Goal: Task Accomplishment & Management: Use online tool/utility

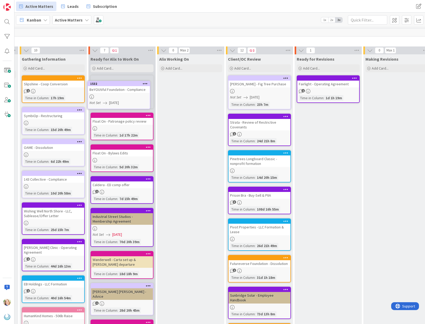
scroll to position [0, 136]
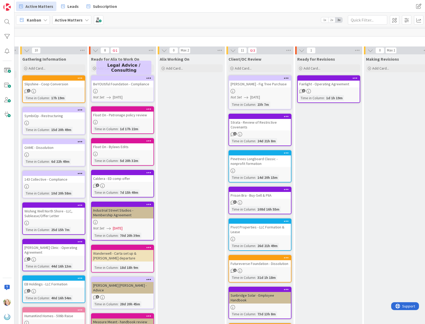
click at [111, 79] on div at bounding box center [124, 78] width 60 height 4
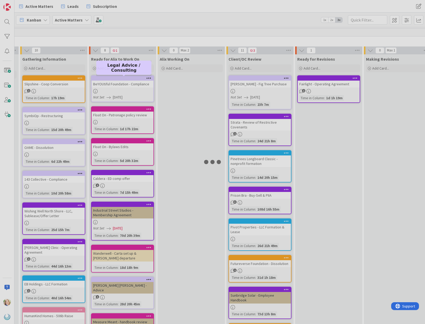
click at [111, 79] on div at bounding box center [212, 162] width 425 height 324
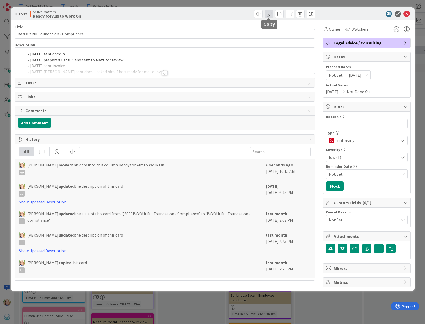
click at [270, 14] on span at bounding box center [269, 14] width 8 height 8
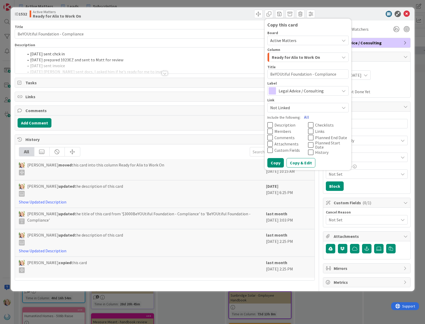
click at [304, 115] on button "All" at bounding box center [307, 116] width 12 height 9
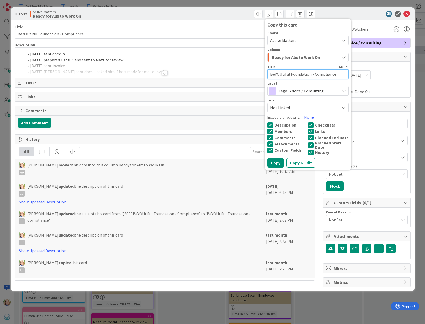
drag, startPoint x: 336, startPoint y: 75, endPoint x: 314, endPoint y: 74, distance: 22.3
click at [314, 74] on textarea "BeYOUtiful Foundation - Compliance" at bounding box center [307, 73] width 81 height 9
type textarea "x"
type textarea "BeYOUtiful Foundation - 1"
type textarea "x"
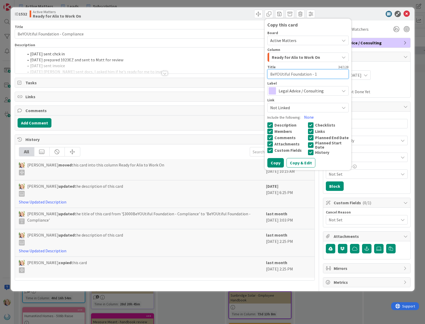
type textarea "BeYOUtiful Foundation - 10"
type textarea "x"
type textarea "BeYOUtiful Foundation - 102"
type textarea "x"
type textarea "BeYOUtiful Foundation - 1023"
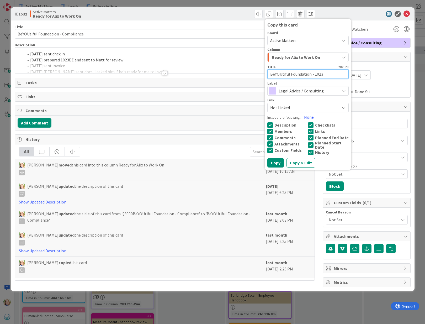
type textarea "x"
type textarea "BeYOUtiful Foundation - 1023E"
type textarea "x"
type textarea "BeYOUtiful Foundation - 1023EZ"
click at [303, 60] on span "Ready for Alix to Work On" at bounding box center [296, 57] width 48 height 7
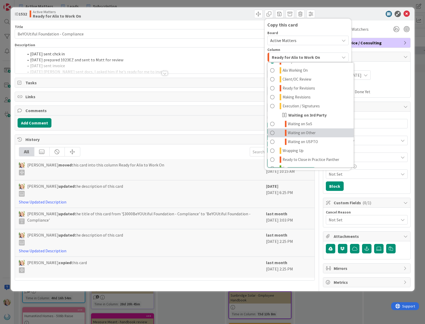
scroll to position [44, 0]
click at [304, 132] on span "Waiting on Other" at bounding box center [302, 132] width 28 height 6
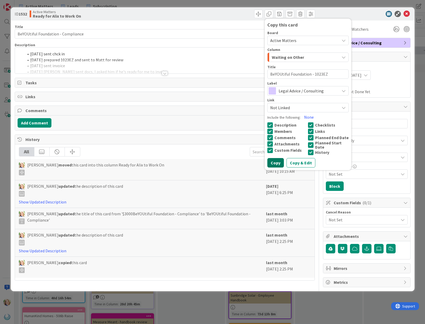
click at [276, 162] on button "Copy" at bounding box center [275, 162] width 17 height 9
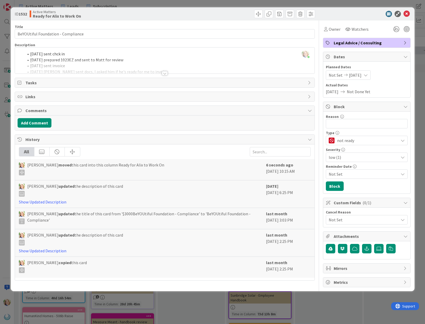
type textarea "x"
click at [406, 14] on icon at bounding box center [406, 14] width 6 height 6
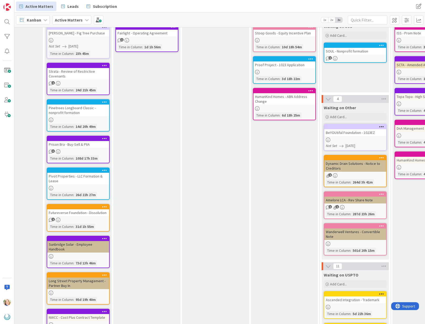
scroll to position [40, 317]
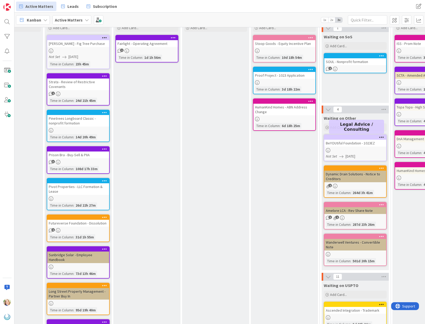
click at [348, 139] on div at bounding box center [357, 137] width 60 height 4
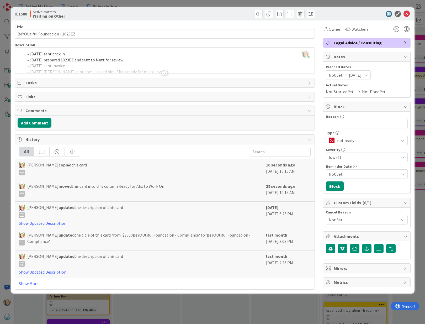
click at [355, 73] on span "[DATE]" at bounding box center [355, 75] width 13 height 6
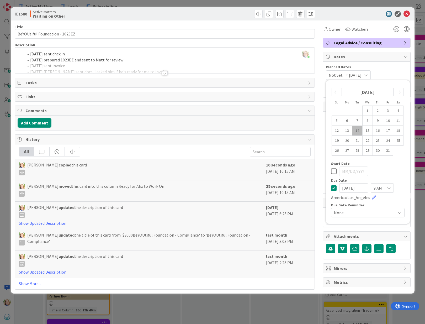
click at [333, 187] on icon at bounding box center [334, 188] width 6 height 6
click at [33, 54] on div "[PERSON_NAME] just joined [DATE] sent chck in [DATE] prepared 1023EZ and sent t…" at bounding box center [165, 60] width 300 height 26
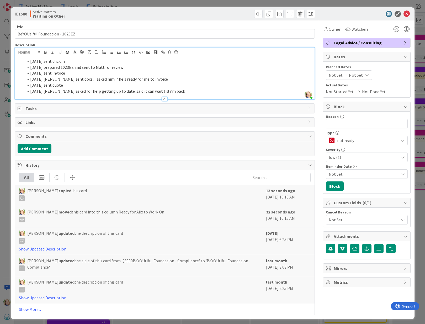
click at [30, 62] on span at bounding box center [30, 61] width 0 height 6
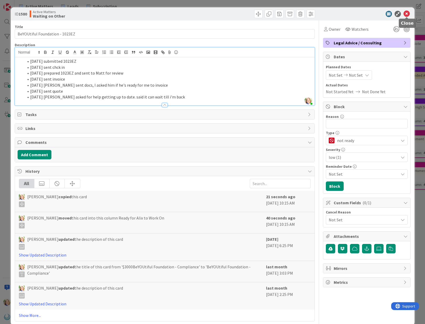
click at [406, 14] on icon at bounding box center [406, 14] width 6 height 6
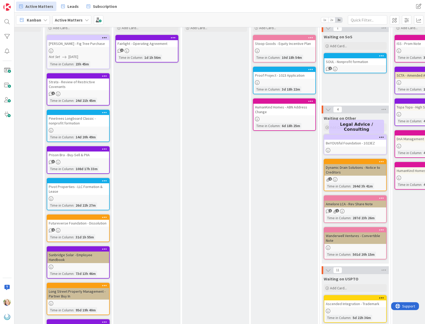
click at [341, 138] on div at bounding box center [357, 137] width 60 height 4
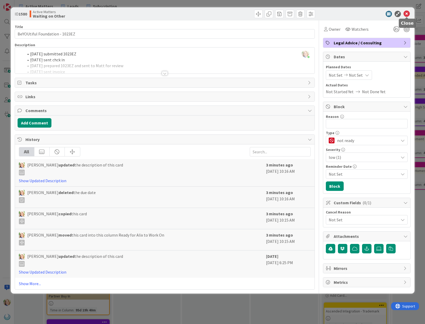
click at [406, 13] on icon at bounding box center [406, 14] width 6 height 6
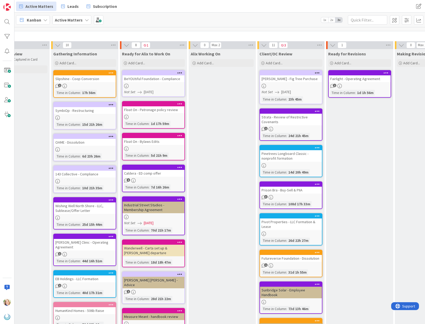
scroll to position [0, 105]
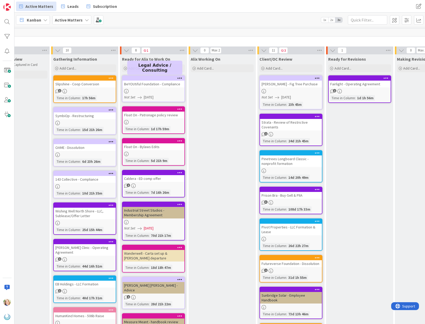
click at [158, 78] on div at bounding box center [155, 78] width 60 height 4
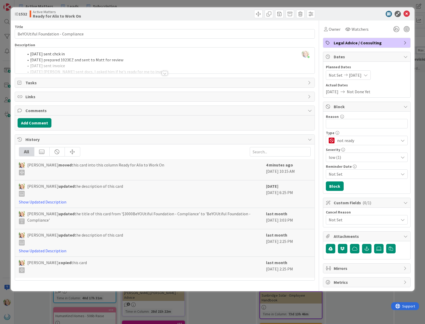
click at [358, 76] on span "[DATE]" at bounding box center [355, 75] width 13 height 6
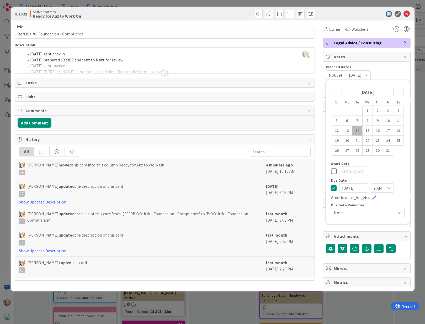
click at [333, 188] on icon at bounding box center [334, 188] width 6 height 6
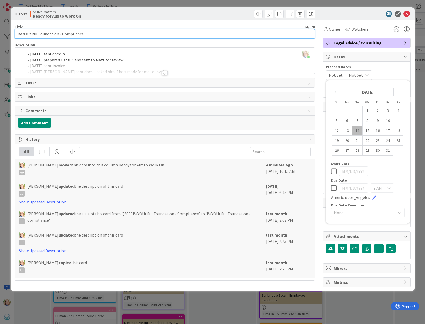
click at [84, 36] on input "BeYOUtiful Foundation - Compliance" at bounding box center [165, 33] width 300 height 9
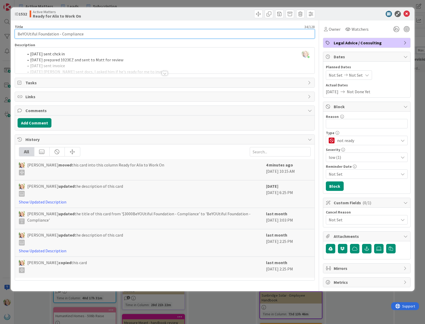
drag, startPoint x: 89, startPoint y: 35, endPoint x: 62, endPoint y: 36, distance: 27.8
click at [62, 36] on input "BeYOUtiful Foundation - Compliance" at bounding box center [165, 33] width 300 height 9
type input "BeYOUtiful Foundation - CA AG reports"
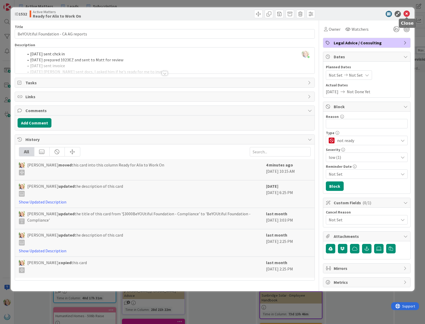
click at [407, 14] on icon at bounding box center [406, 14] width 6 height 6
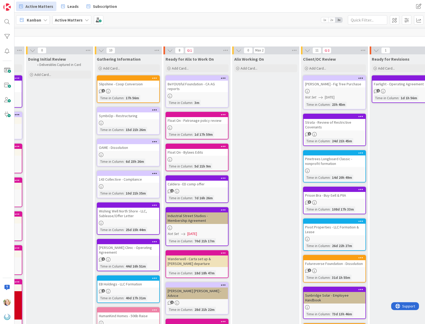
scroll to position [0, 61]
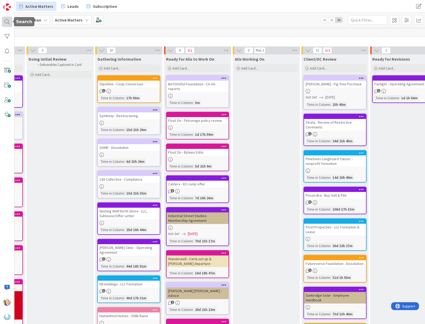
click at [6, 20] on div at bounding box center [7, 22] width 10 height 10
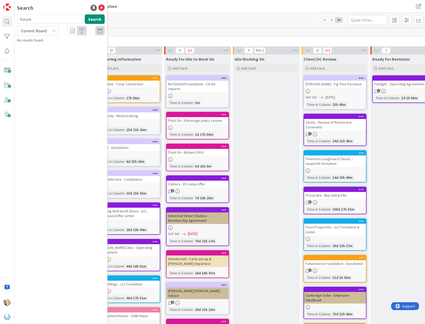
type input "future"
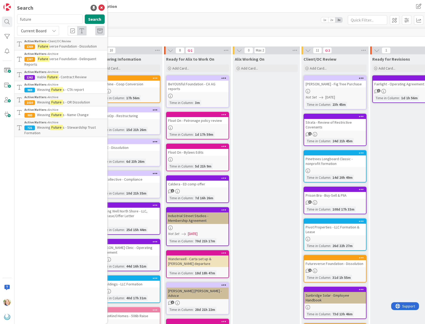
click at [73, 45] on span "verse Foundation - Dissolution" at bounding box center [72, 46] width 47 height 5
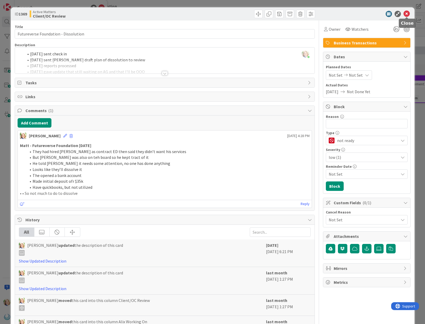
click at [407, 14] on icon at bounding box center [406, 14] width 6 height 6
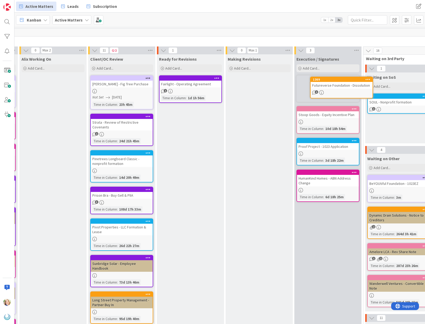
scroll to position [0, 275]
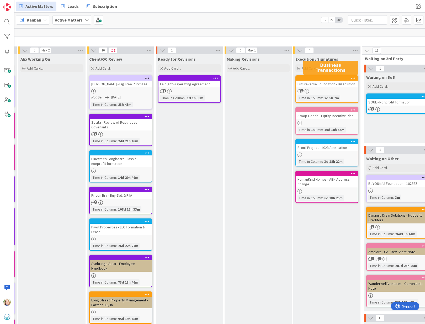
click at [321, 78] on div at bounding box center [328, 78] width 60 height 4
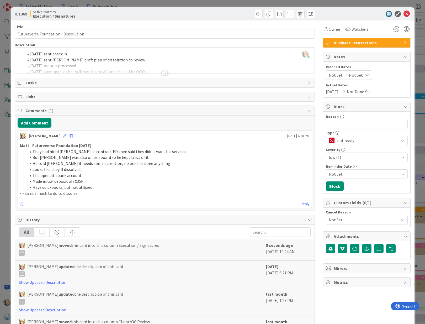
click at [30, 55] on div "[PERSON_NAME] just joined [DATE] sent check in [DATE] sent [PERSON_NAME] draft …" at bounding box center [165, 60] width 300 height 26
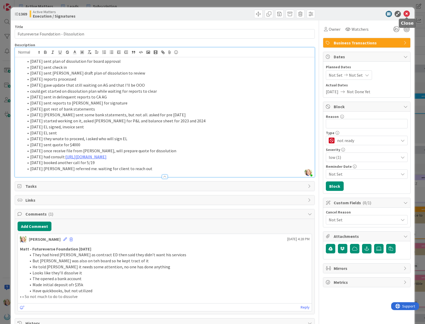
click at [408, 15] on icon at bounding box center [406, 14] width 6 height 6
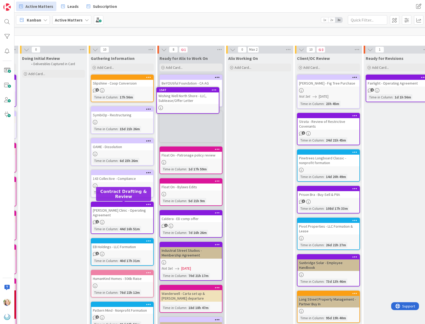
scroll to position [0, 67]
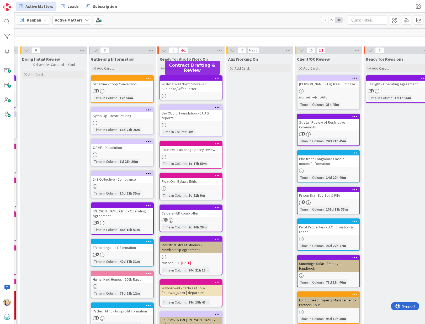
click at [180, 76] on div at bounding box center [192, 78] width 60 height 4
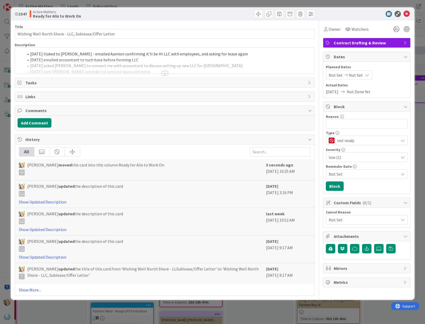
click at [30, 54] on div "[DATE] tlaked to [PERSON_NAME] - emailed [PERSON_NAME] confirming it'll be HI L…" at bounding box center [165, 60] width 300 height 26
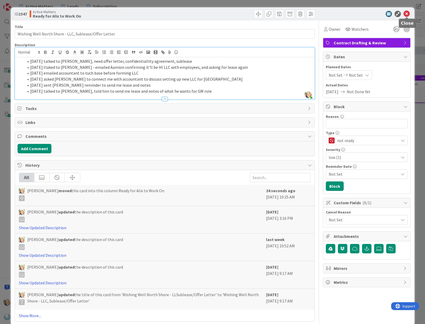
click at [408, 13] on icon at bounding box center [406, 14] width 6 height 6
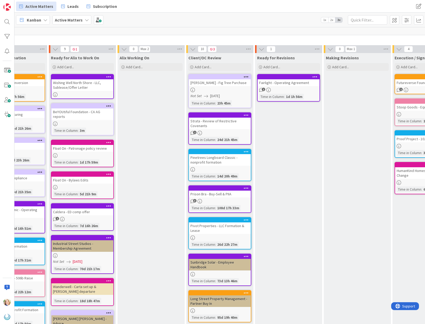
scroll to position [1, 175]
